Goal: Task Accomplishment & Management: Manage account settings

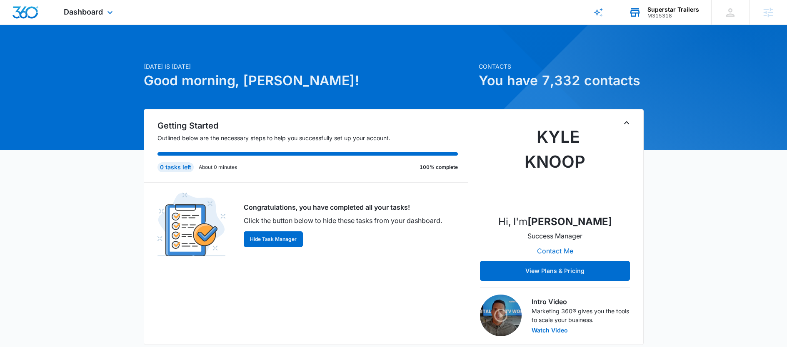
click at [672, 13] on div "M315318" at bounding box center [673, 16] width 52 height 6
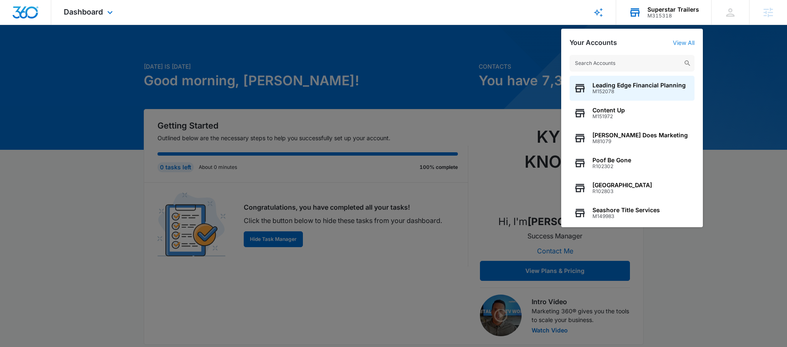
click at [684, 46] on div "Your Accounts View All" at bounding box center [631, 43] width 125 height 8
click at [685, 43] on link "View All" at bounding box center [684, 42] width 22 height 7
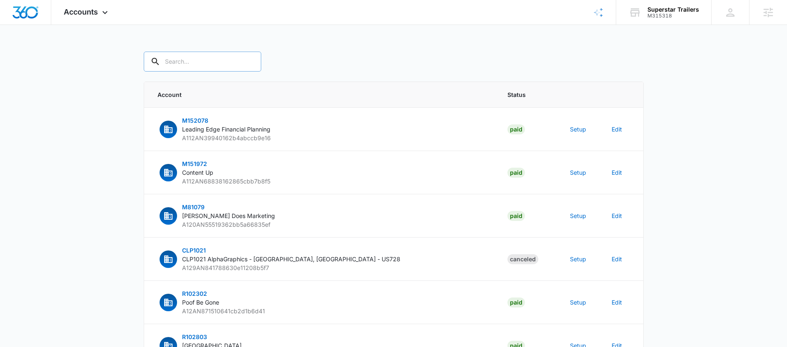
click at [191, 64] on input "text" at bounding box center [202, 62] width 117 height 20
type input "M315318"
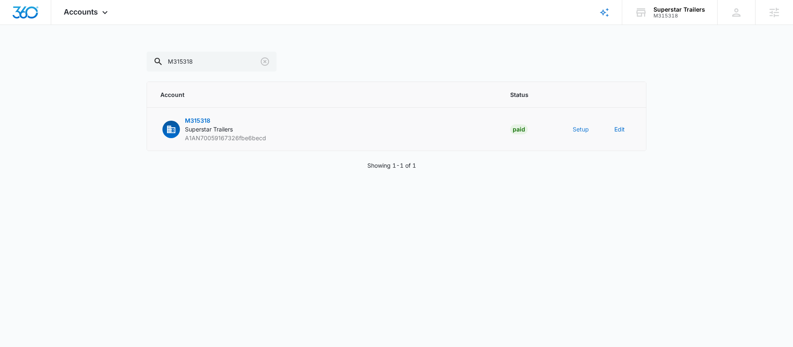
click at [582, 129] on button "Setup" at bounding box center [581, 129] width 16 height 9
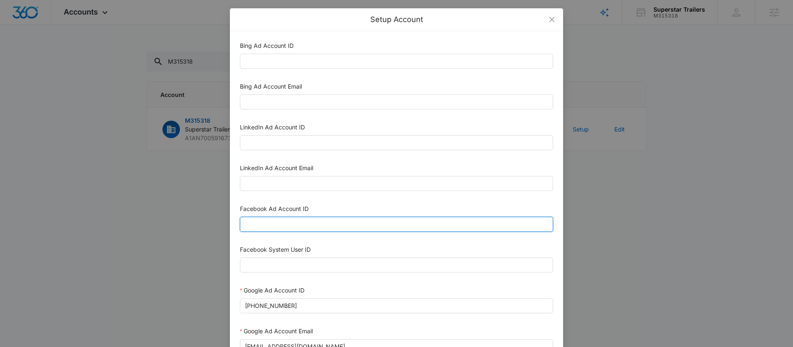
click at [262, 227] on input "Facebook Ad Account ID" at bounding box center [396, 224] width 313 height 15
paste input "772393635168405"
type input "772393635168405"
click at [276, 265] on input "Facebook System User ID" at bounding box center [396, 265] width 313 height 15
type input "1023954259108897"
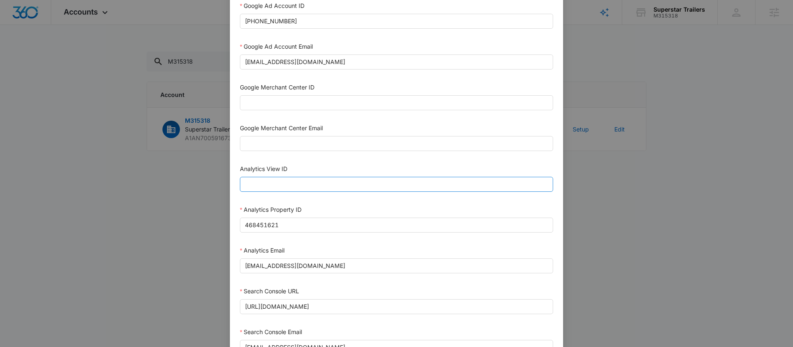
scroll to position [395, 0]
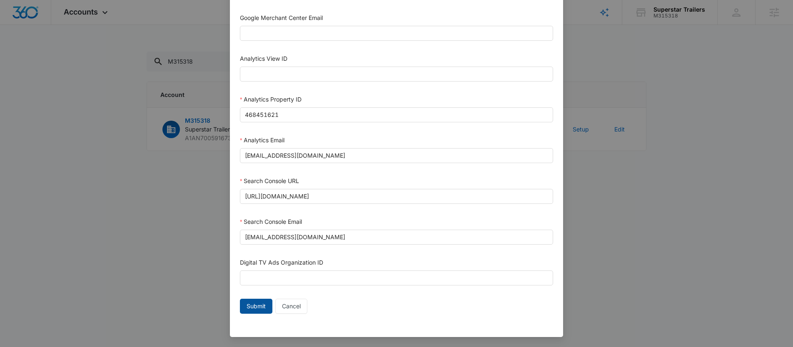
click at [251, 311] on button "Submit" at bounding box center [256, 306] width 32 height 15
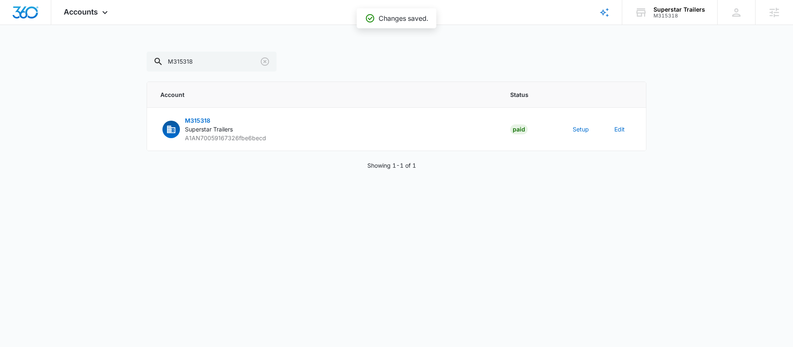
scroll to position [387, 0]
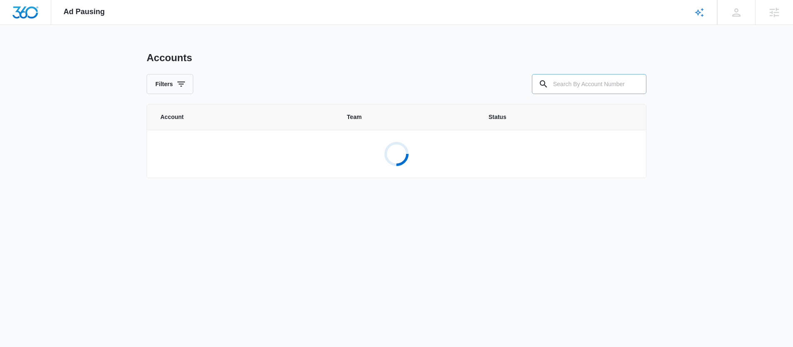
click at [566, 86] on input "text" at bounding box center [589, 84] width 115 height 20
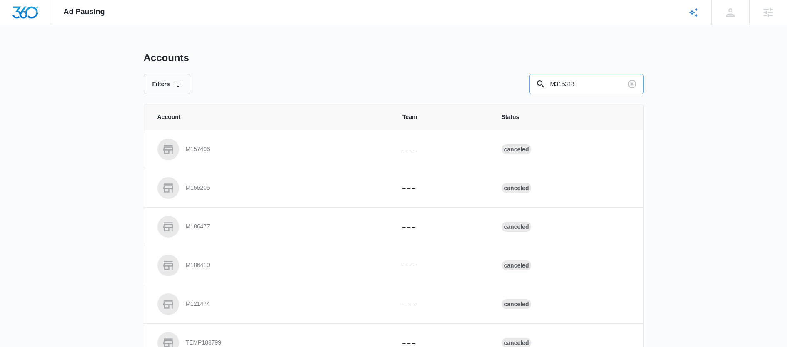
type input "M315318"
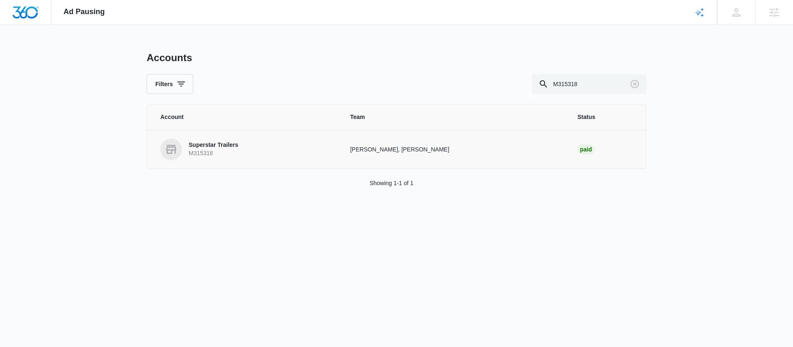
click at [222, 154] on p "M315318" at bounding box center [214, 154] width 50 height 8
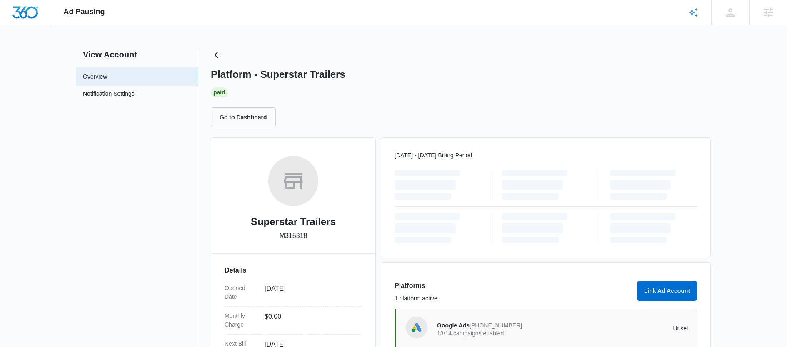
scroll to position [154, 0]
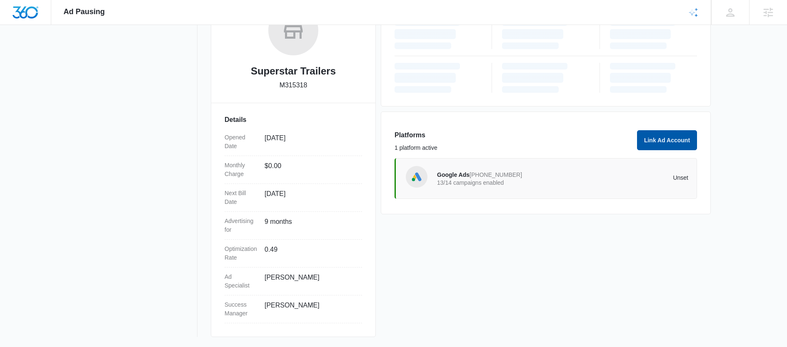
click at [662, 139] on button "Link Ad Account" at bounding box center [667, 140] width 60 height 20
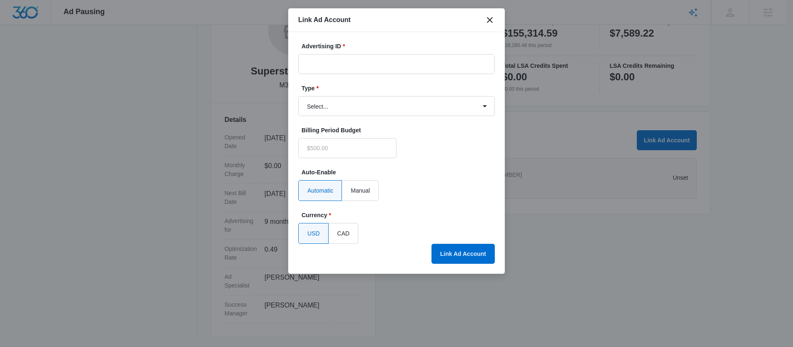
type input "$0.00"
click at [325, 64] on input "Advertising ID *" at bounding box center [396, 64] width 197 height 20
paste input "772393635168405"
type input "772393635168405"
click at [342, 105] on select "Select... Bing Ads Facebook Ads Google Ads" at bounding box center [396, 106] width 197 height 20
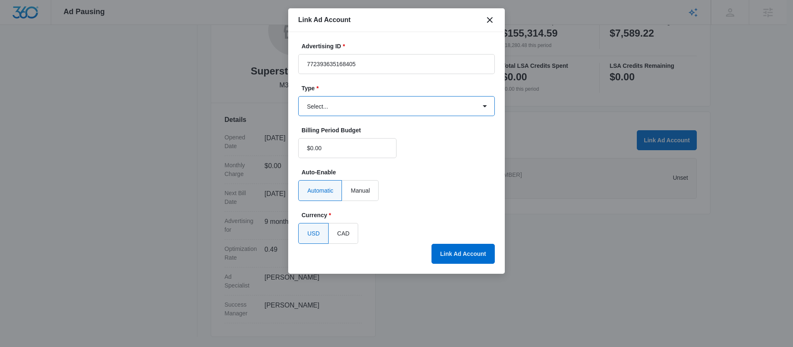
select select "facebook"
click at [298, 96] on select "Select... Bing Ads Facebook Ads Google Ads" at bounding box center [396, 106] width 197 height 20
click at [435, 205] on form "Advertising ID * 772393635168405 Type * Select... Bing Ads Facebook Ads Google …" at bounding box center [396, 143] width 197 height 202
drag, startPoint x: 467, startPoint y: 252, endPoint x: 479, endPoint y: 257, distance: 13.2
click at [467, 252] on button "Link Ad Account" at bounding box center [463, 254] width 63 height 20
